Goal: Answer question/provide support

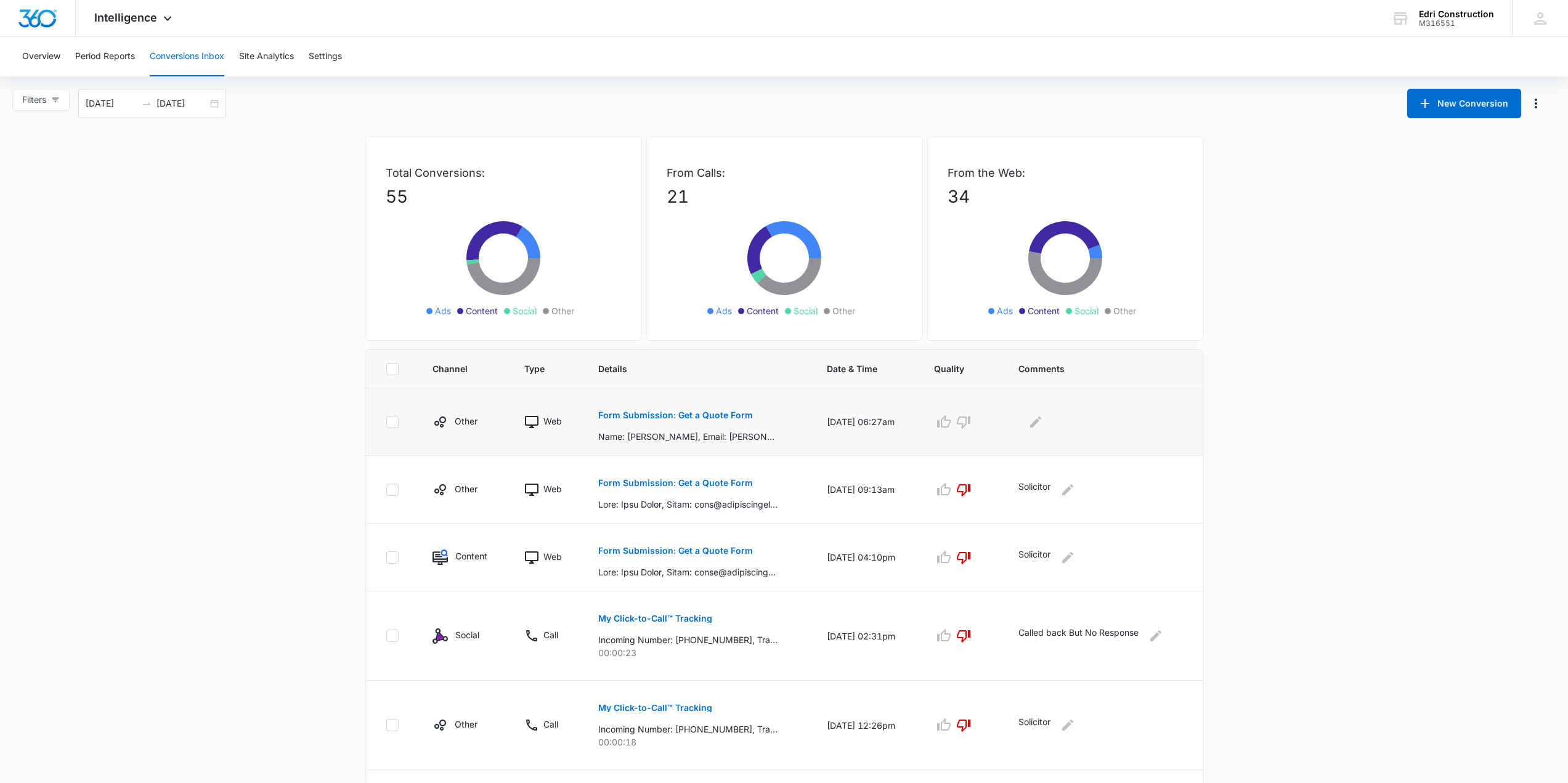
click at [685, 414] on p "Form Submission: Get a Quote Form" at bounding box center [675, 415] width 155 height 9
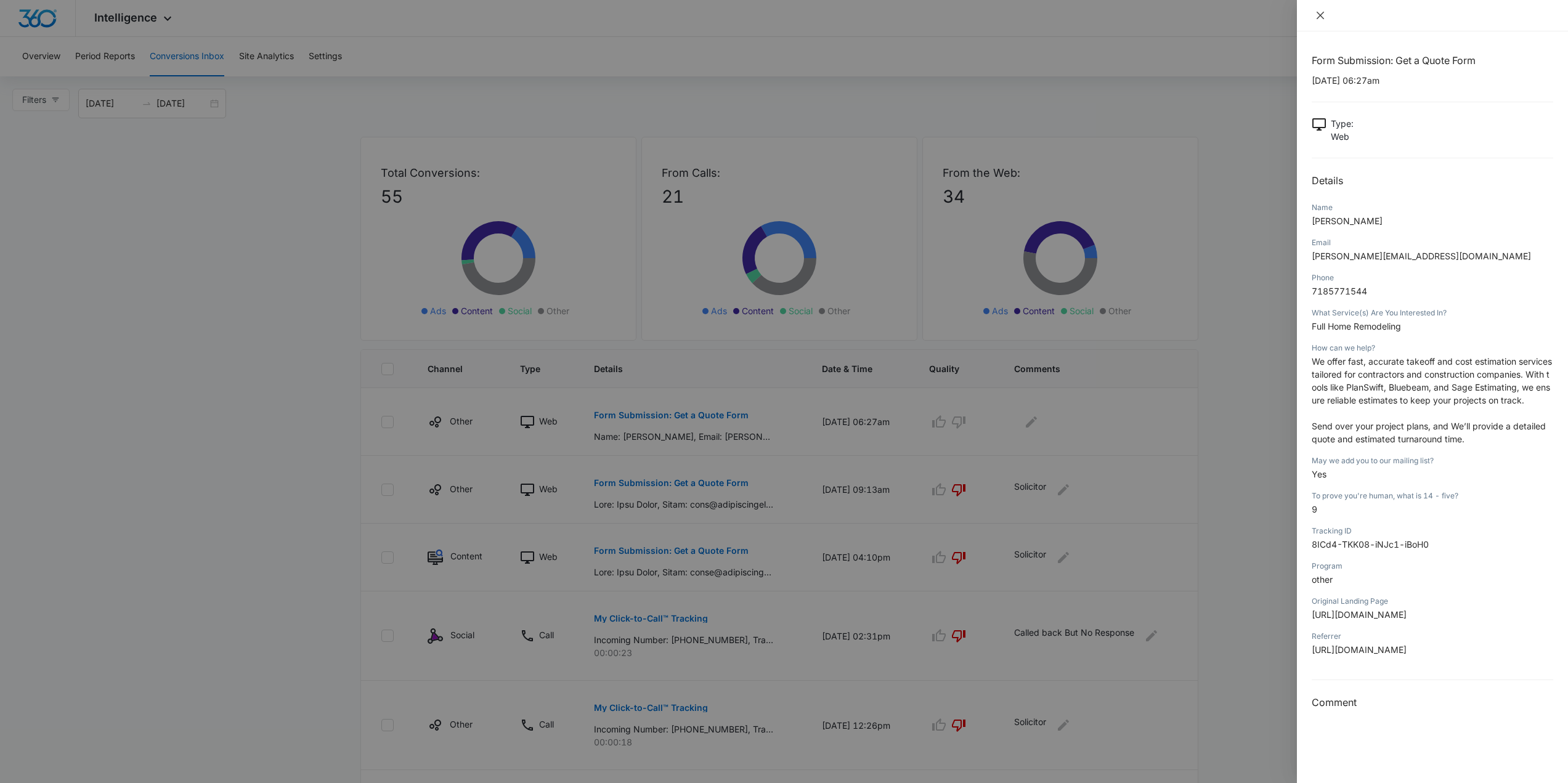
click at [1320, 18] on icon "close" at bounding box center [1320, 15] width 10 height 10
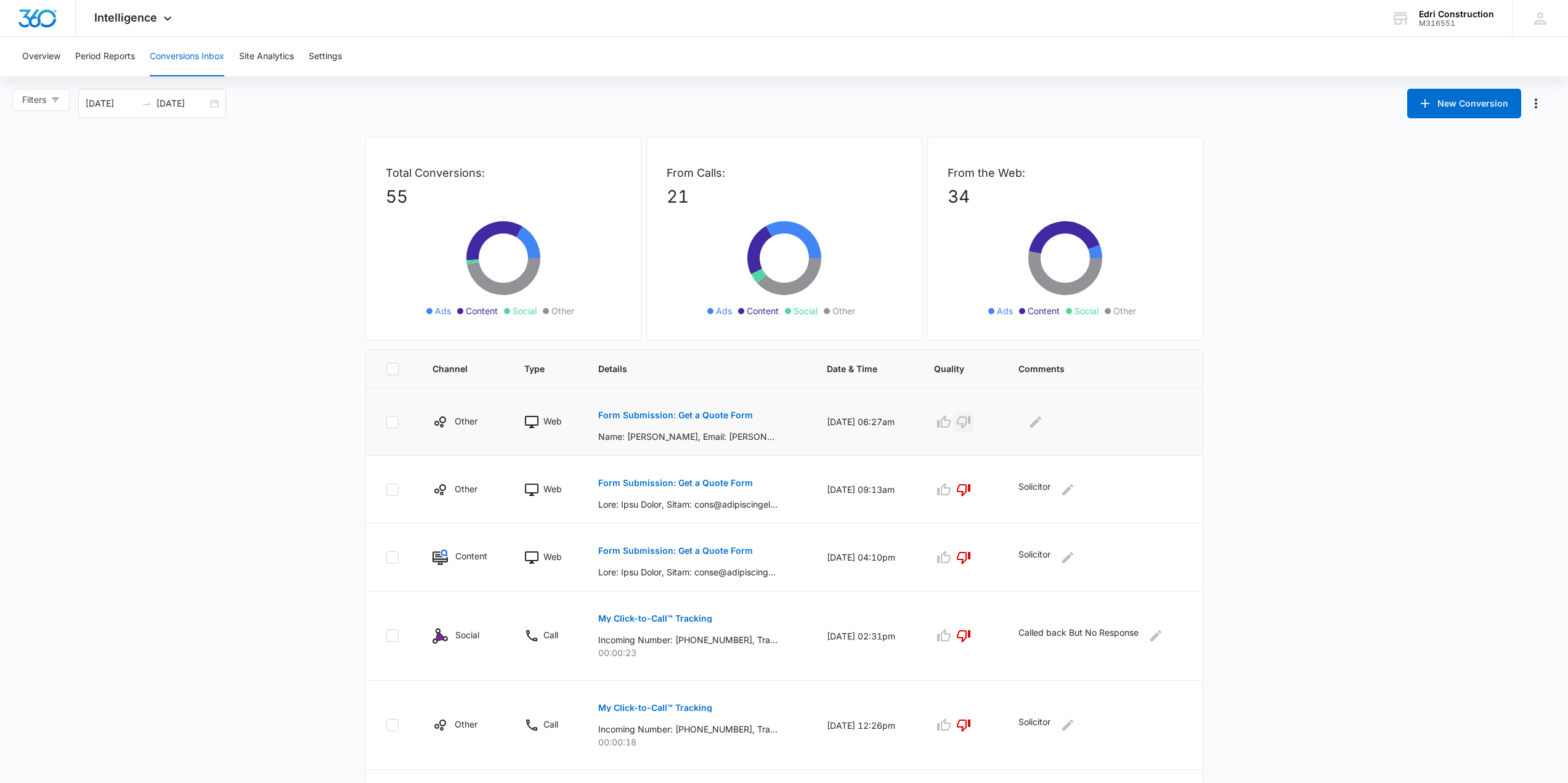
click at [973, 430] on button "button" at bounding box center [964, 422] width 20 height 20
click at [1043, 426] on icon "Edit Comments" at bounding box center [1035, 422] width 15 height 15
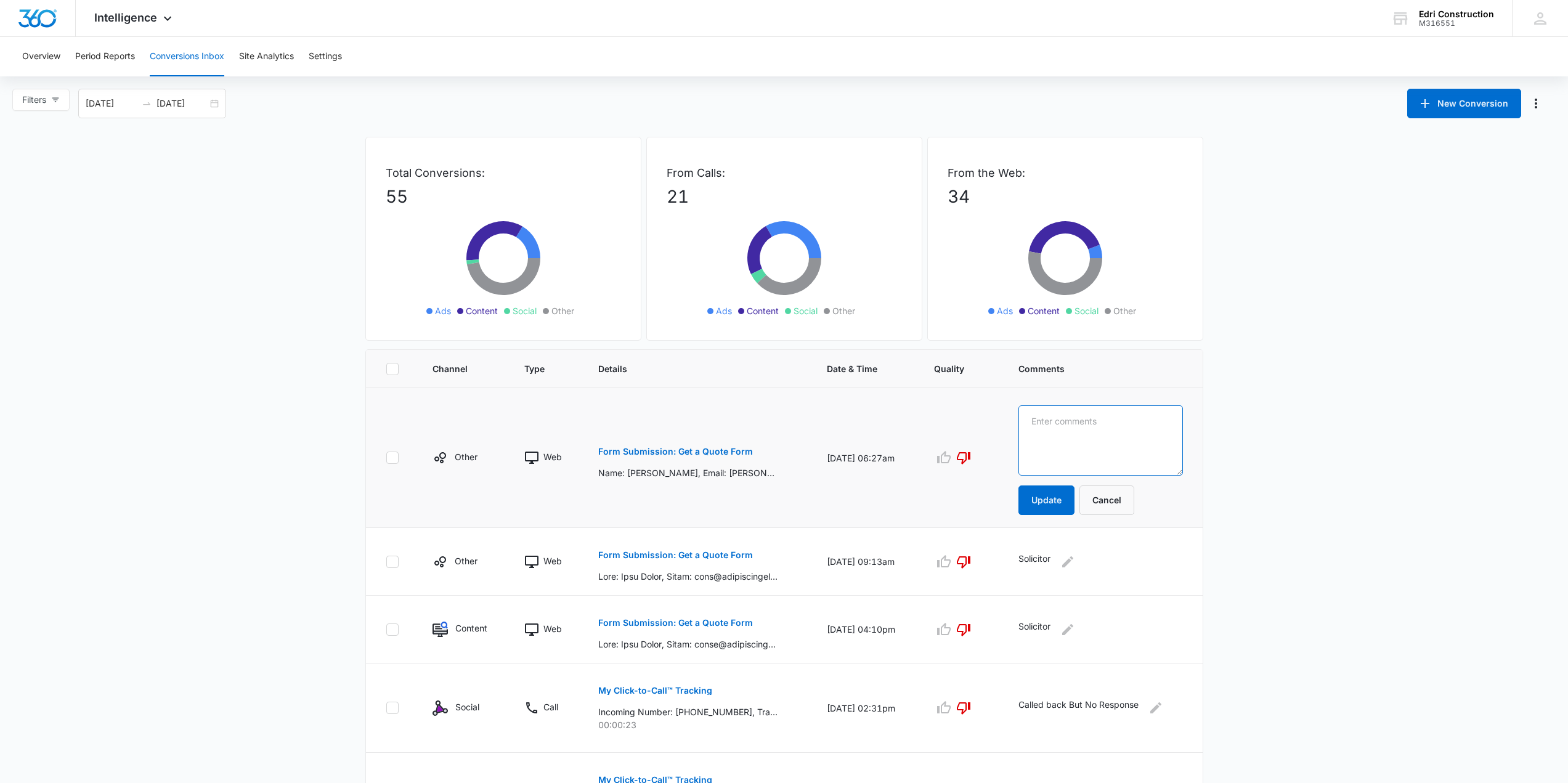
click at [1048, 426] on textarea at bounding box center [1100, 440] width 164 height 70
type textarea "Solicitor"
click at [1034, 501] on button "Update" at bounding box center [1046, 500] width 56 height 30
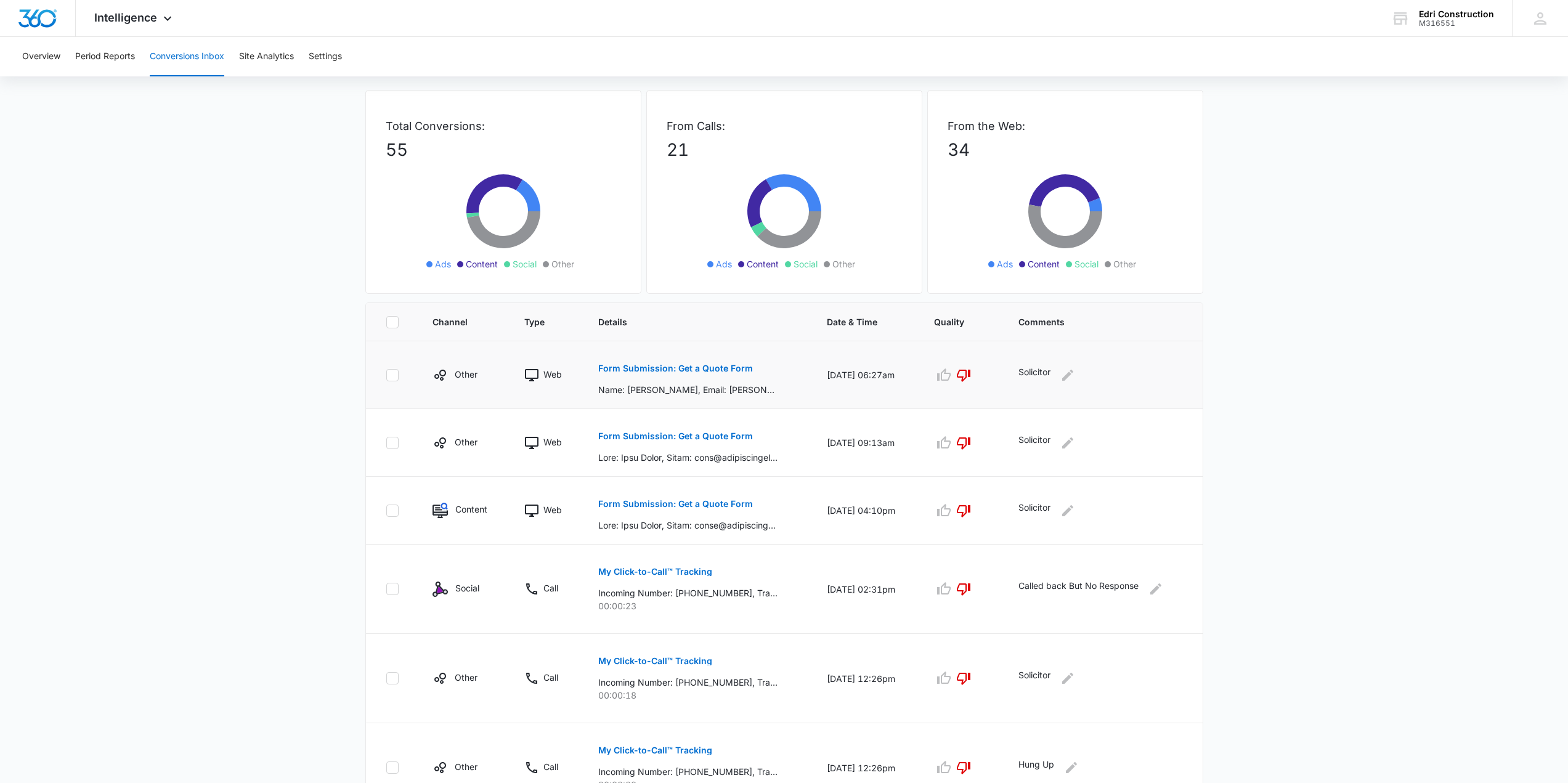
scroll to position [185, 0]
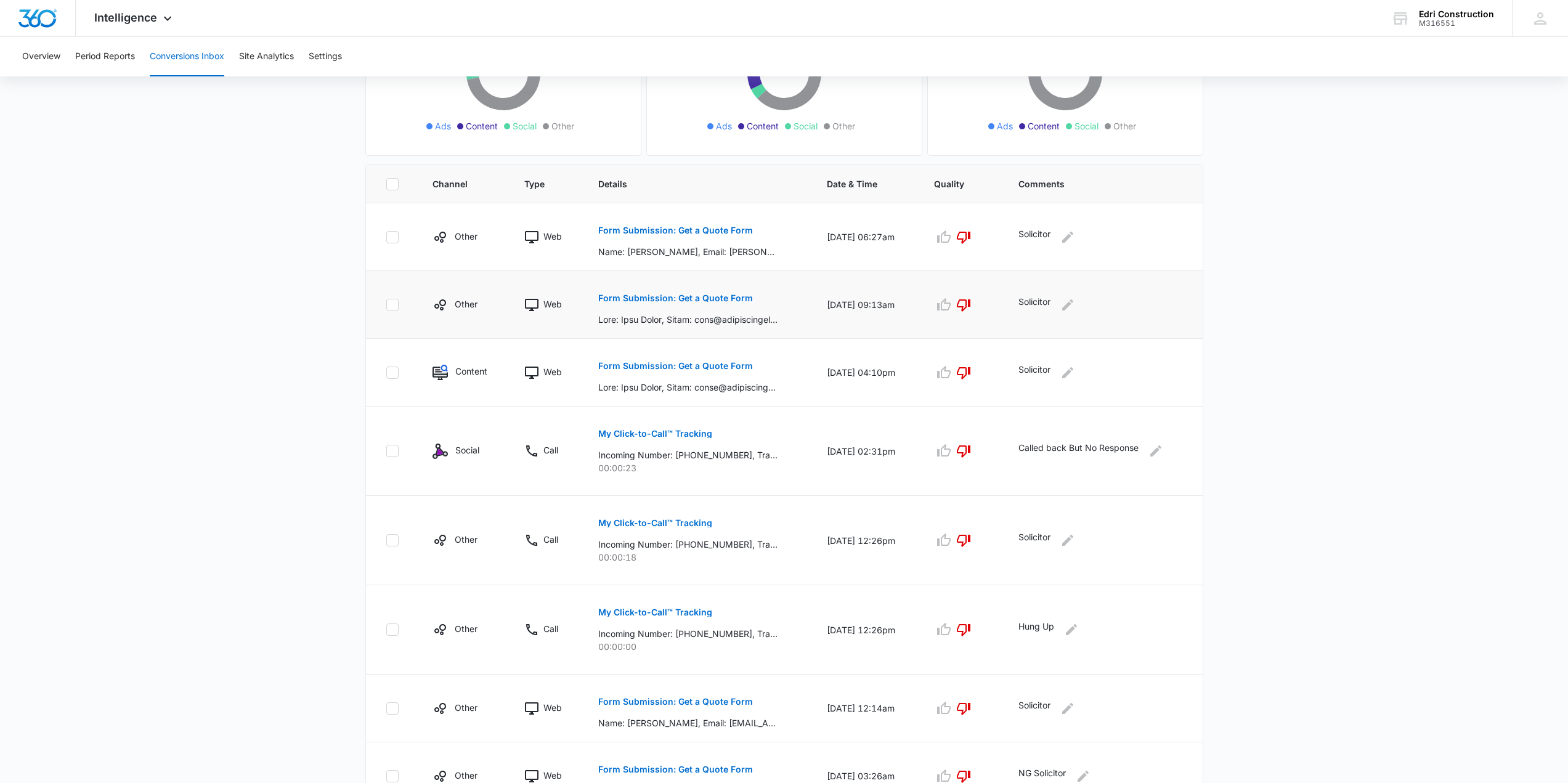
click at [788, 314] on td "Form Submission: Get a Quote Form" at bounding box center [697, 305] width 228 height 68
click at [710, 299] on p "Form Submission: Get a Quote Form" at bounding box center [675, 298] width 155 height 9
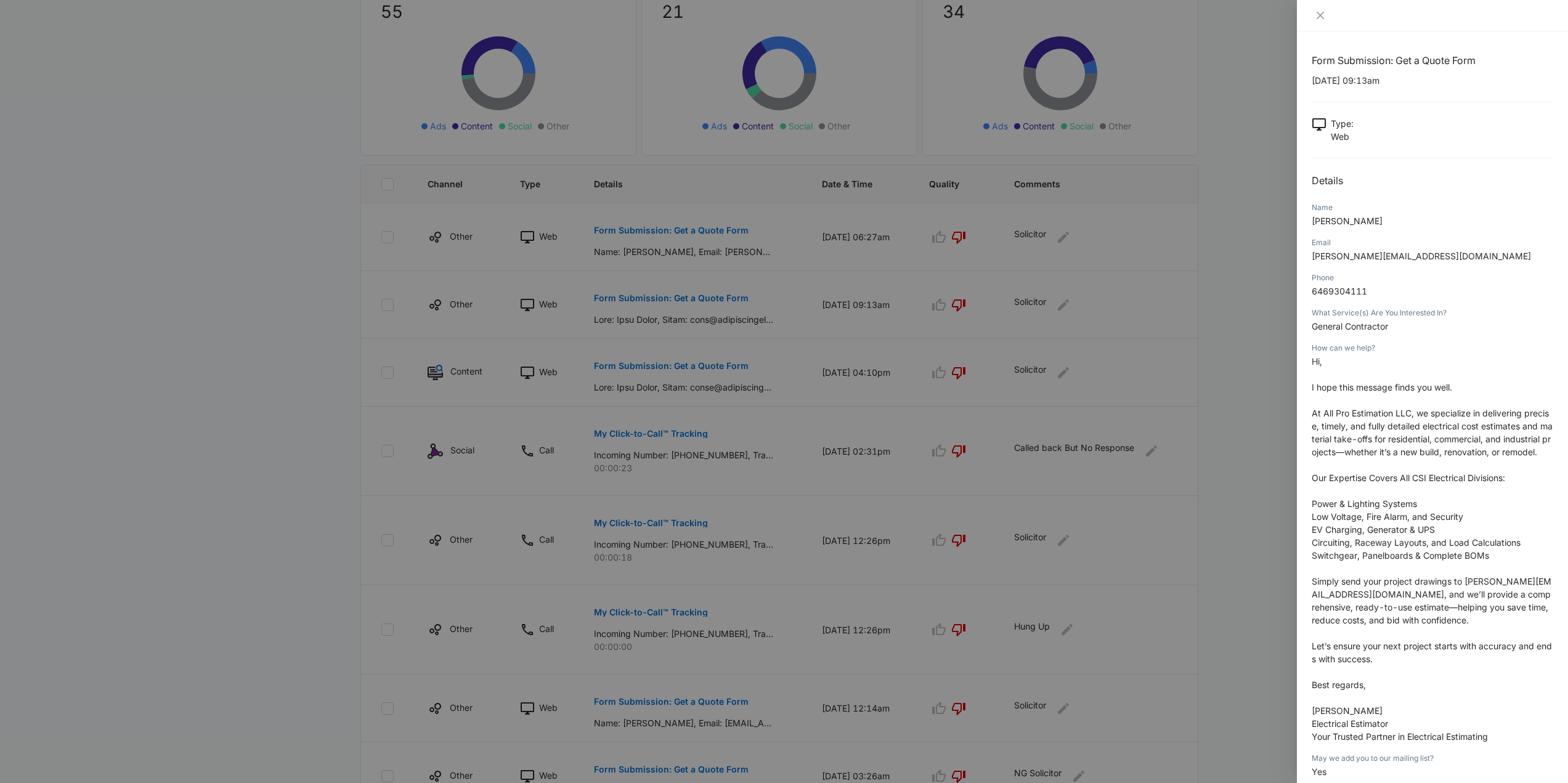
drag, startPoint x: 1307, startPoint y: 80, endPoint x: 1420, endPoint y: 83, distance: 113.0
click at [1420, 83] on div "Form Submission: Get a Quote Form [DATE] 09:13am Type : Web Details Name [PERSO…" at bounding box center [1432, 407] width 271 height 751
copy p "[DATE] 09:13am"
click at [1323, 13] on icon "close" at bounding box center [1320, 15] width 7 height 7
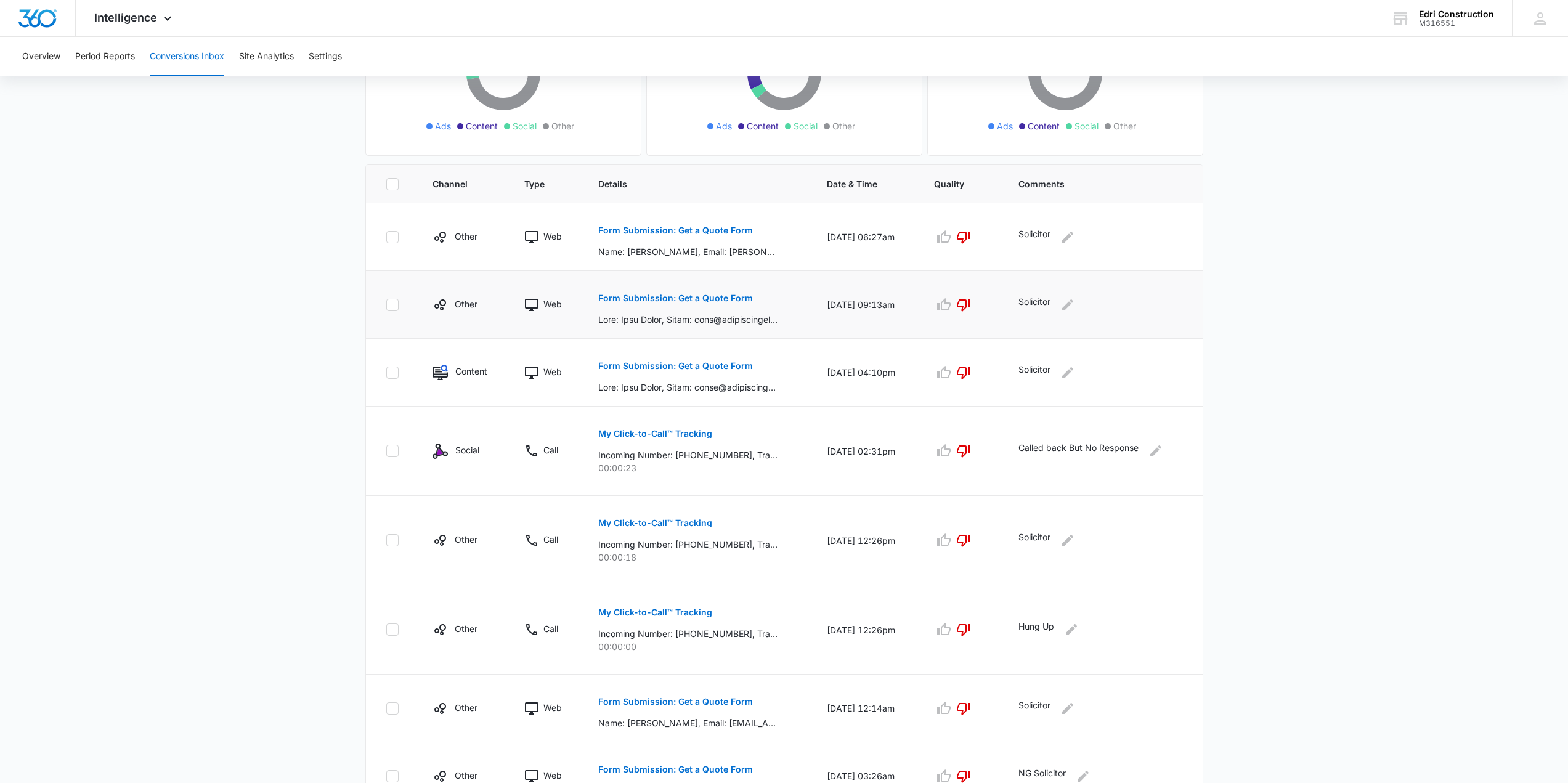
click at [706, 297] on p "Form Submission: Get a Quote Form" at bounding box center [675, 298] width 155 height 9
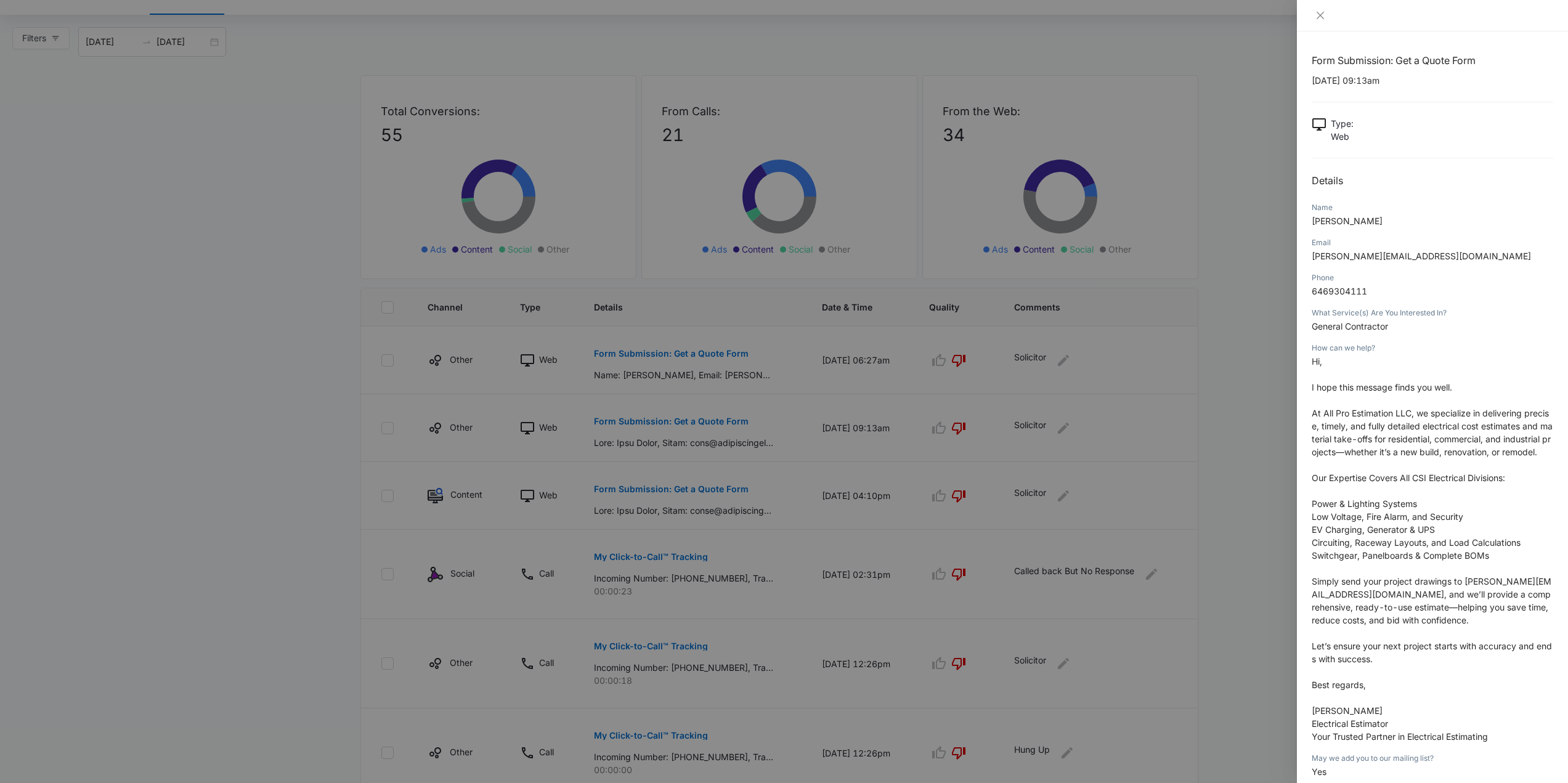
scroll to position [0, 0]
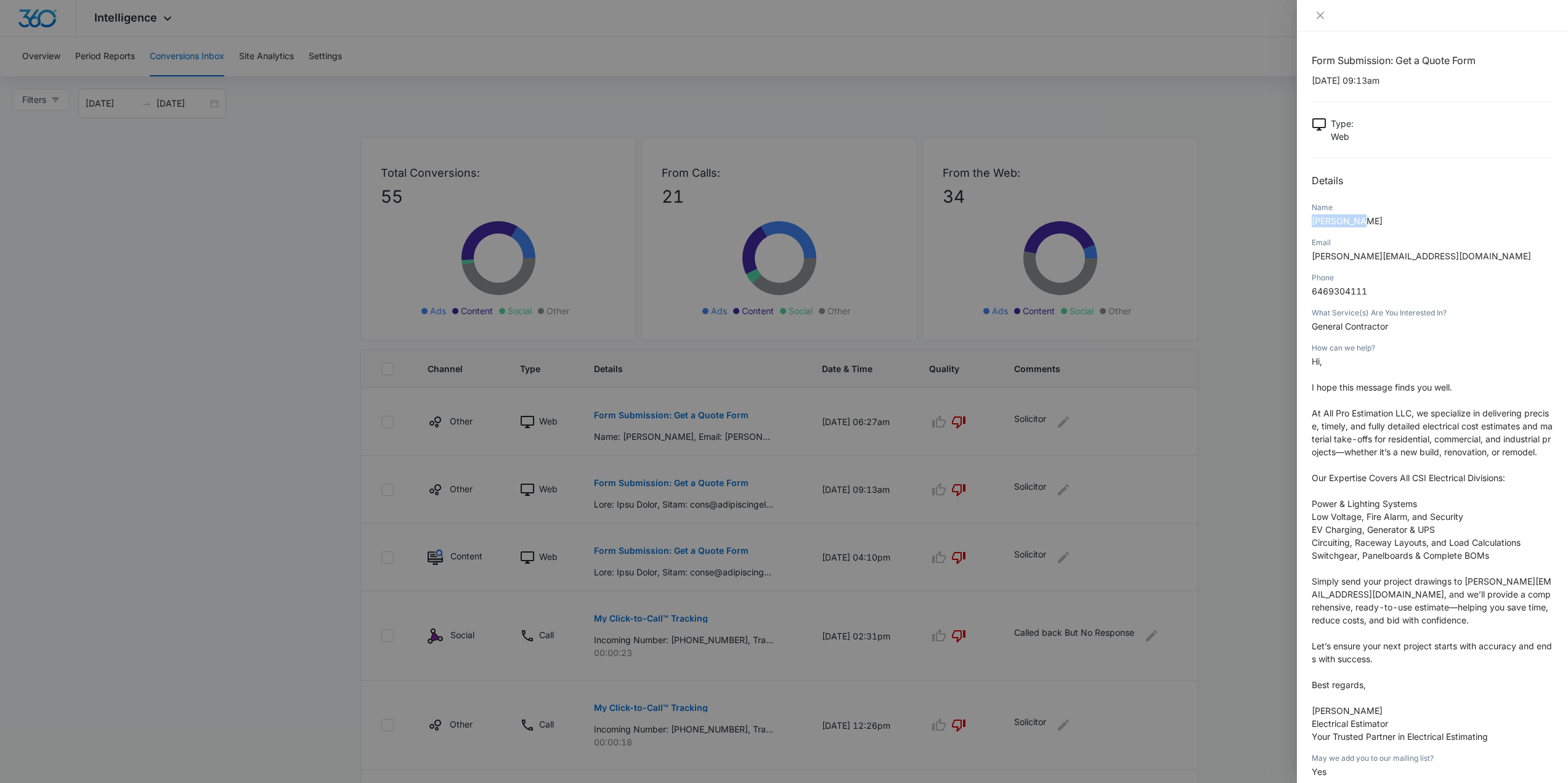
drag, startPoint x: 1368, startPoint y: 215, endPoint x: 1298, endPoint y: 232, distance: 72.0
click at [1298, 232] on div "Form Submission: Get a Quote Form [DATE] 09:13am Type : Web Details Name [PERSO…" at bounding box center [1432, 407] width 271 height 751
copy span "[PERSON_NAME]"
drag, startPoint x: 1382, startPoint y: 287, endPoint x: 1314, endPoint y: 291, distance: 68.1
click at [1314, 291] on p "6469304111" at bounding box center [1432, 291] width 242 height 13
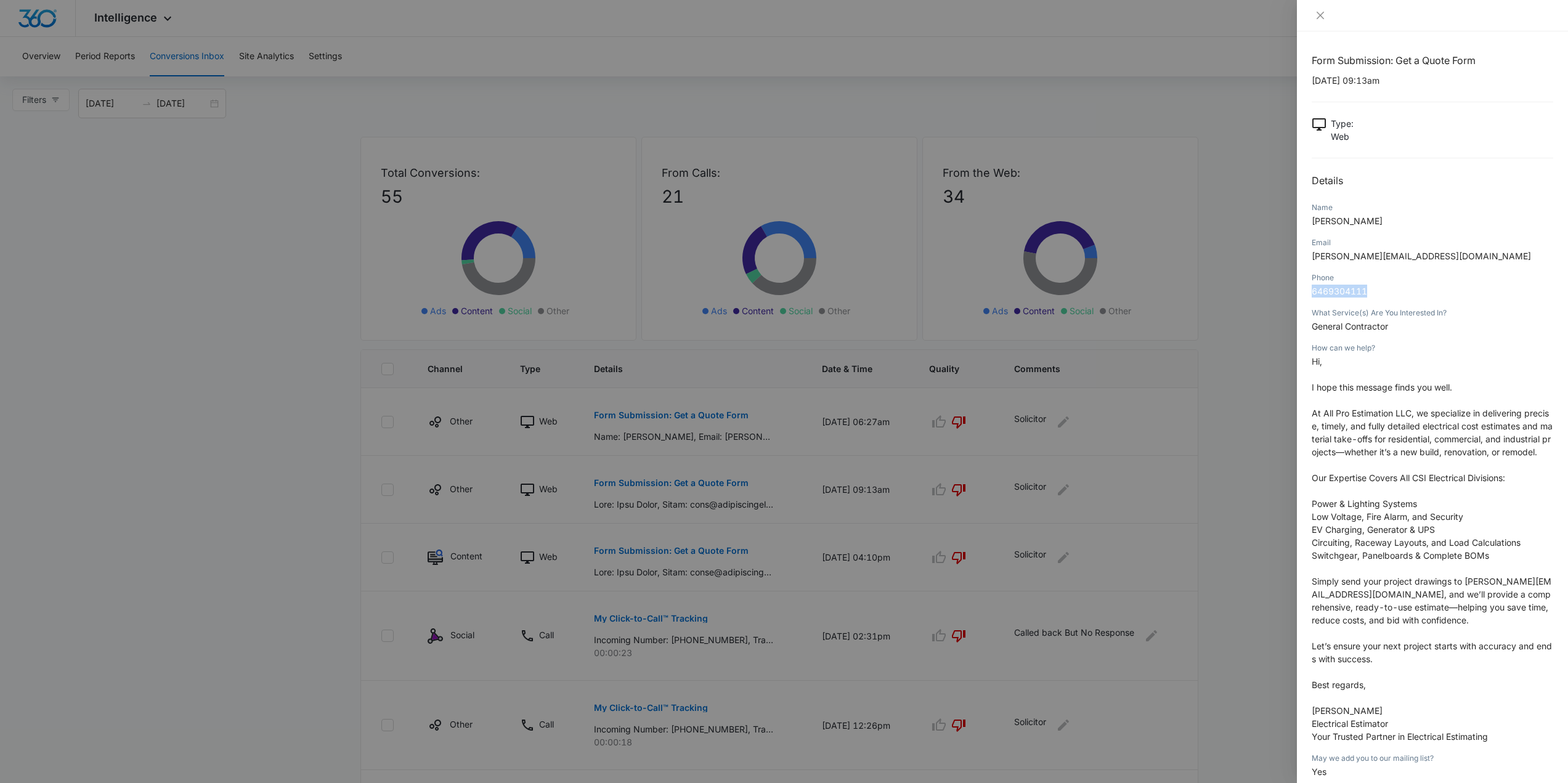
copy span "6469304111"
click at [1324, 3] on div at bounding box center [1432, 16] width 271 height 32
click at [1320, 14] on icon "close" at bounding box center [1320, 15] width 10 height 10
